Goal: Task Accomplishment & Management: Manage account settings

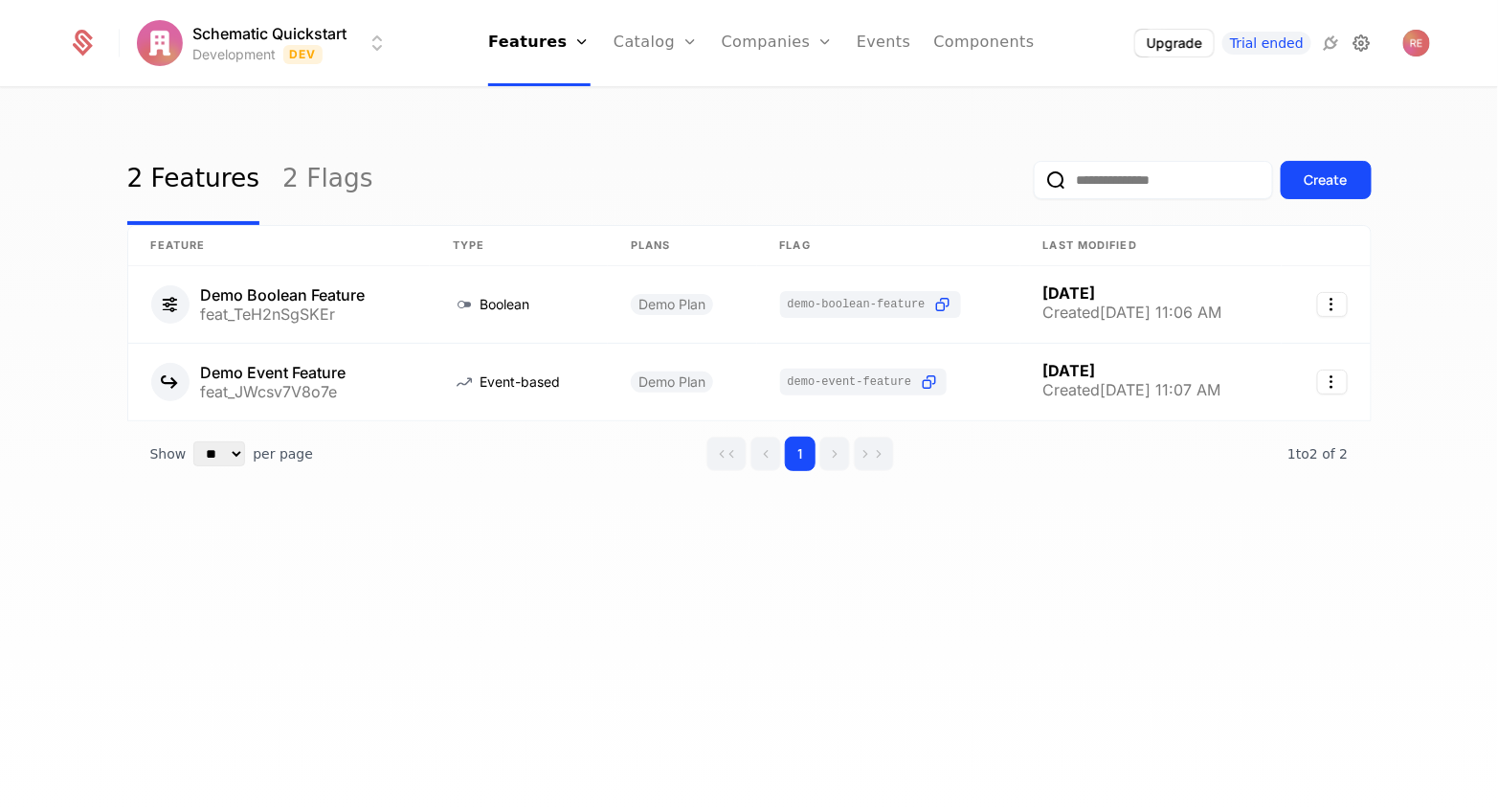
click at [1355, 41] on icon at bounding box center [1360, 43] width 23 height 23
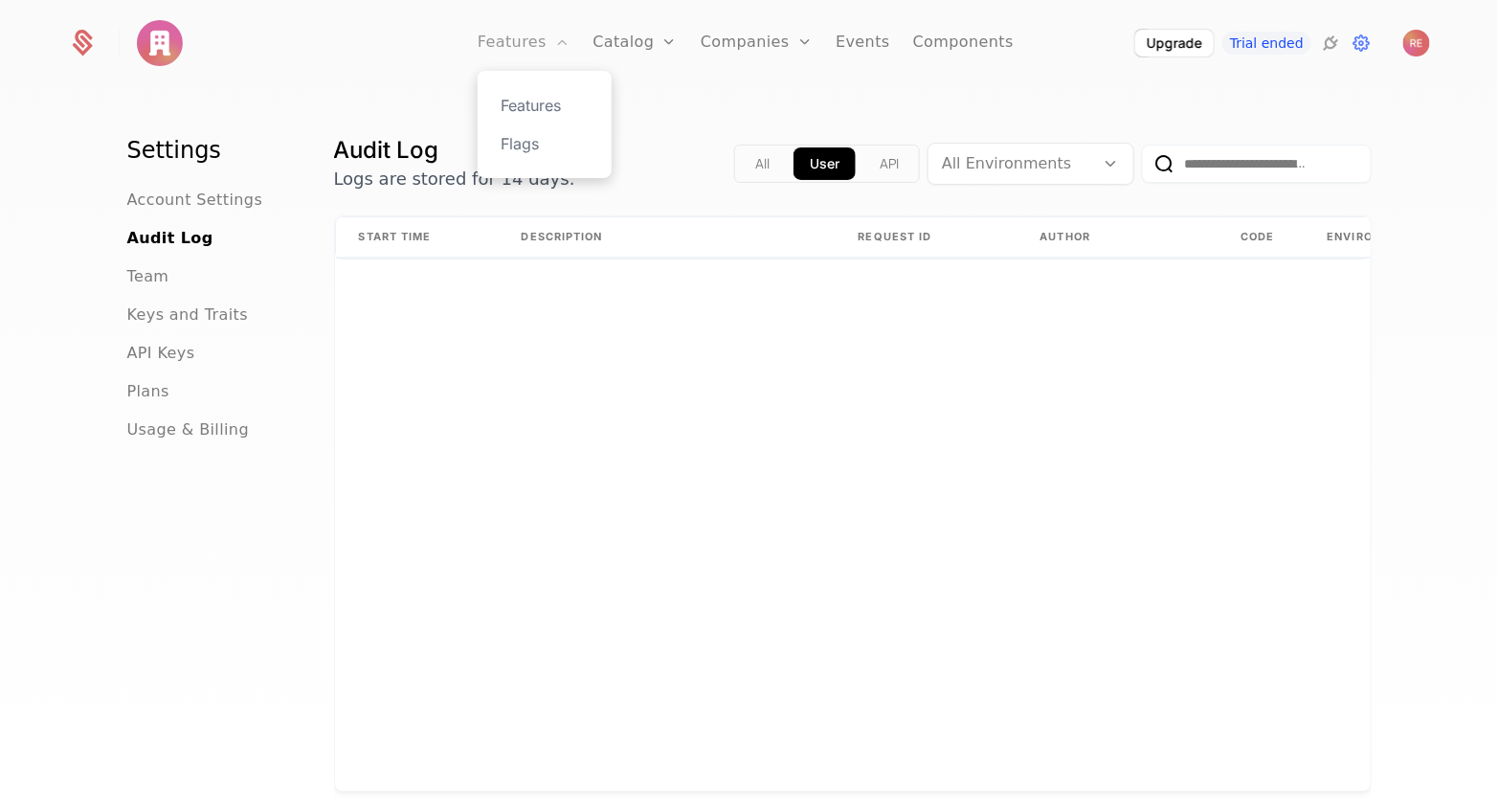
click at [506, 43] on link "Features" at bounding box center [524, 43] width 92 height 86
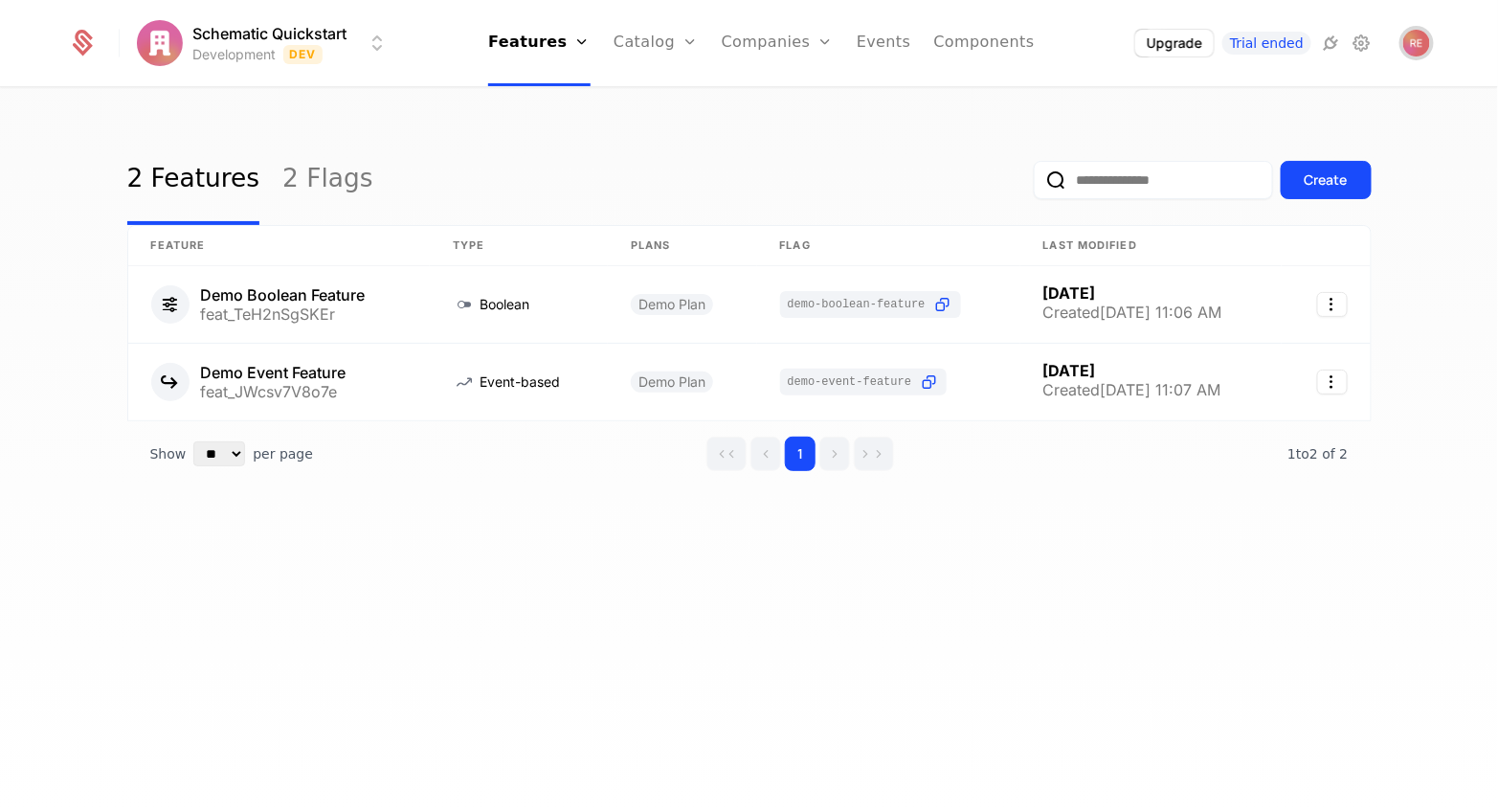
click at [1414, 34] on span "Open user button" at bounding box center [1416, 43] width 27 height 27
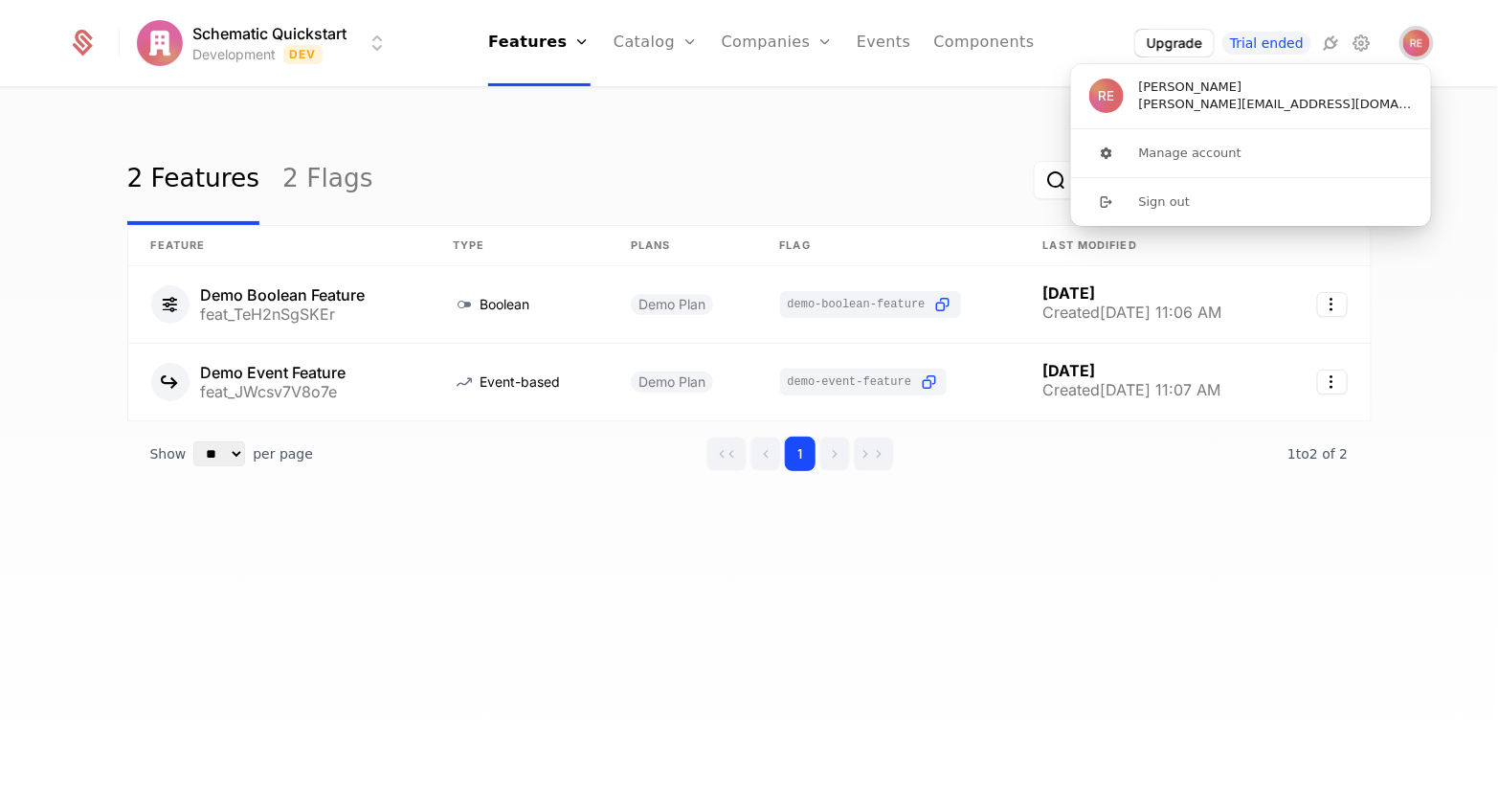
click at [1416, 31] on img "Close user button" at bounding box center [1416, 43] width 27 height 27
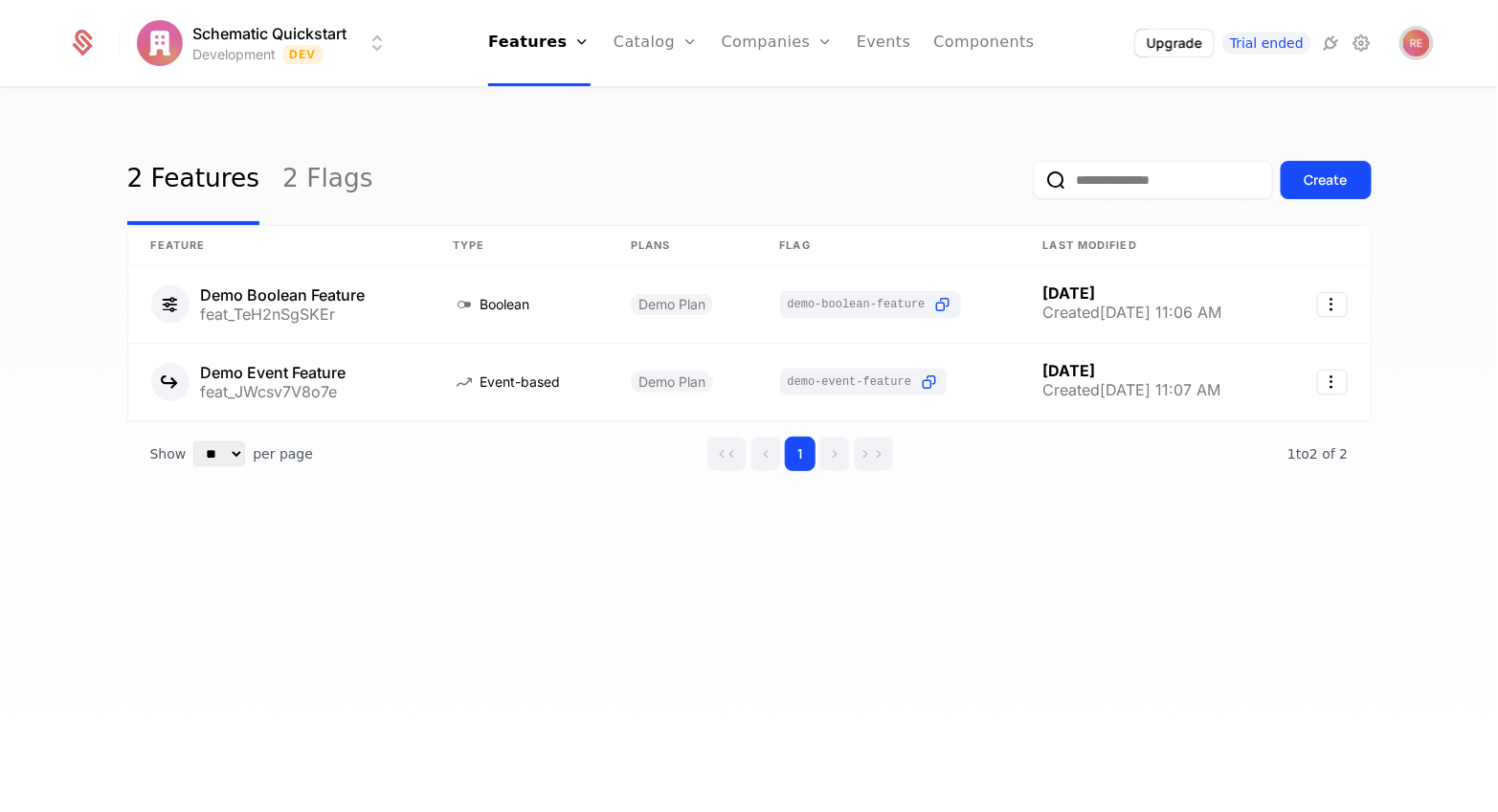
click at [1420, 53] on img "Open user button" at bounding box center [1416, 43] width 27 height 27
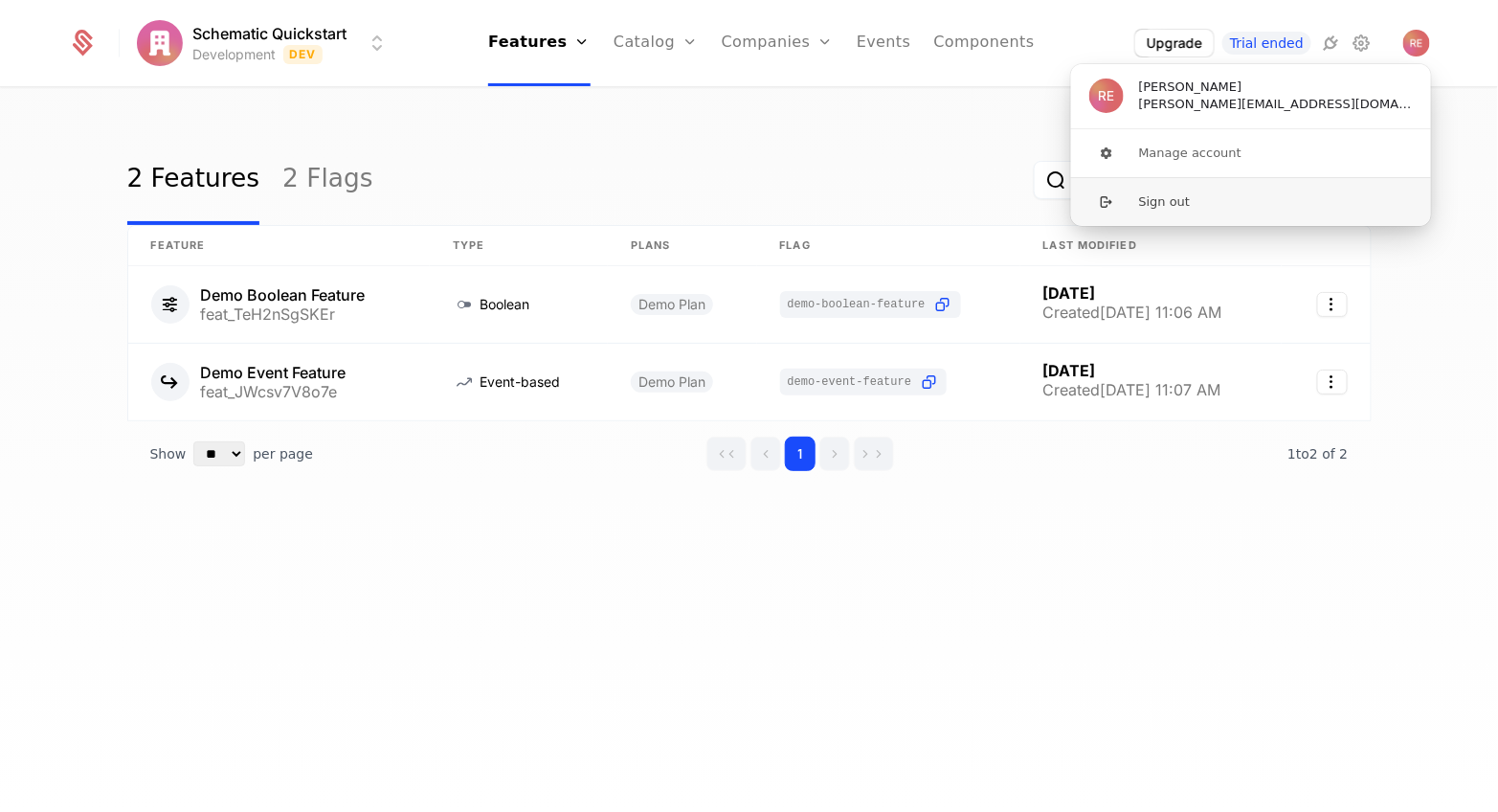
click at [1253, 206] on button "Sign out" at bounding box center [1251, 201] width 362 height 49
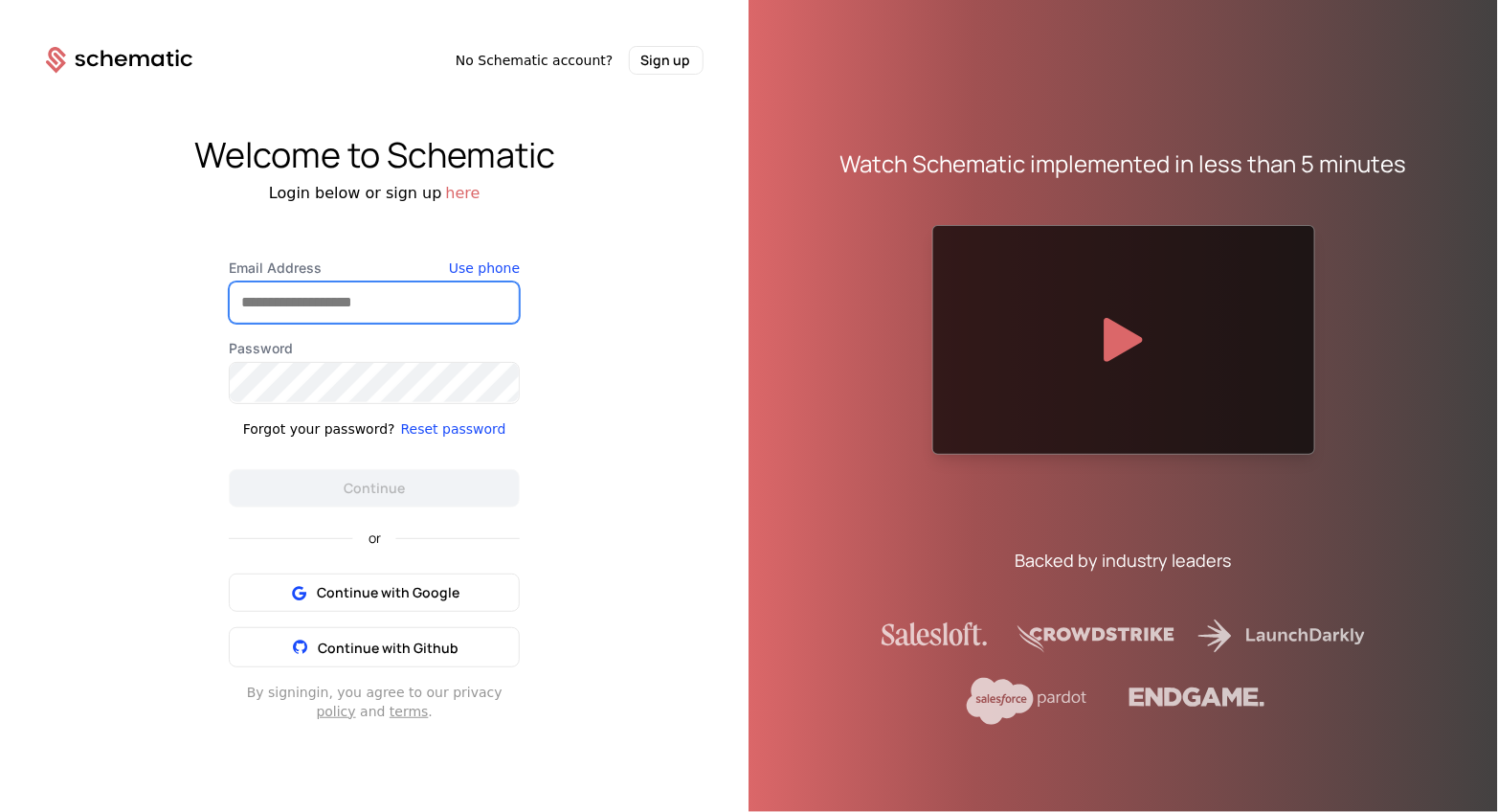
click at [438, 308] on input "Email Address" at bounding box center [374, 302] width 289 height 40
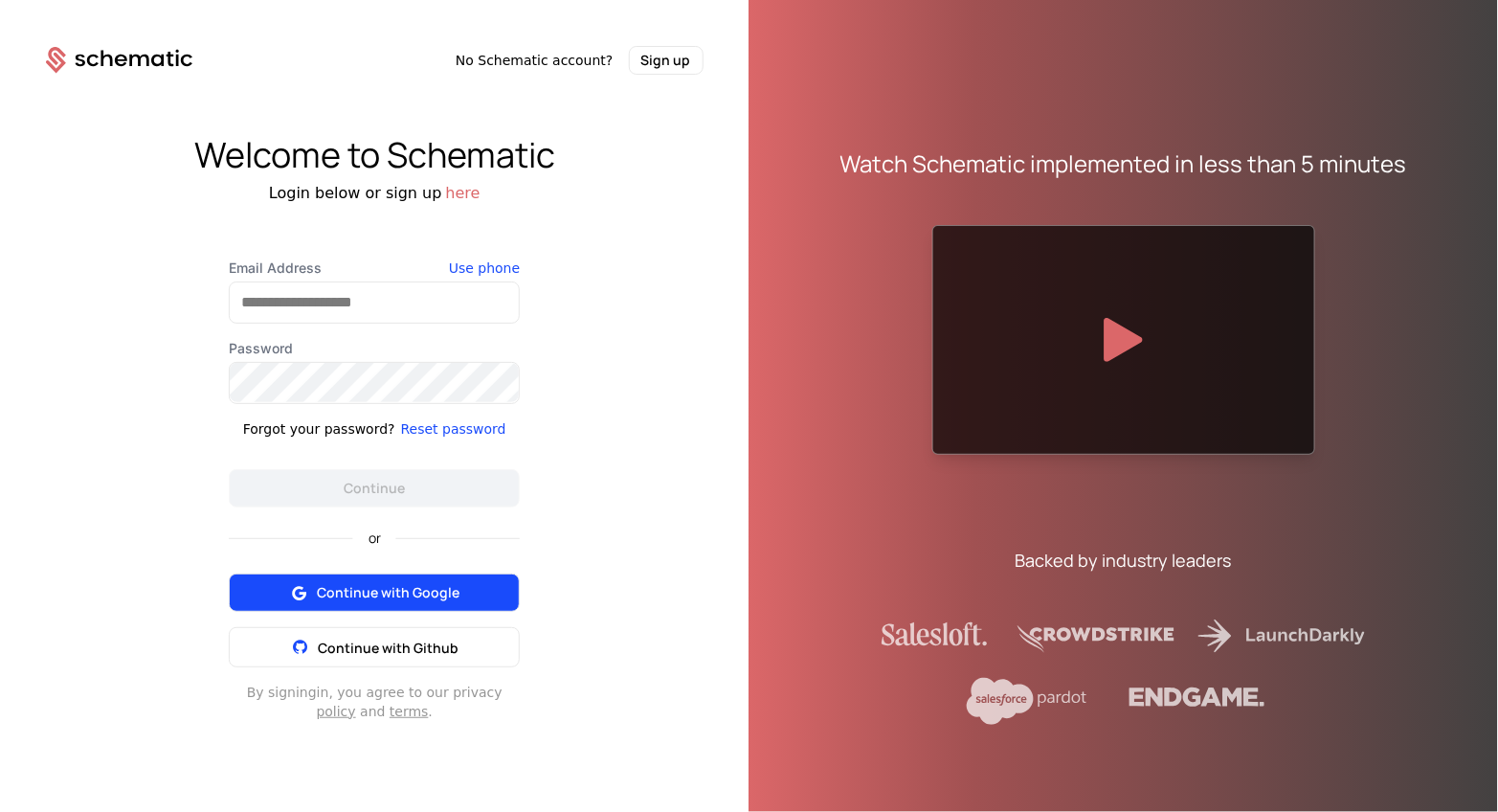
click at [286, 598] on button "Continue with Google" at bounding box center [374, 592] width 291 height 38
